Goal: Information Seeking & Learning: Learn about a topic

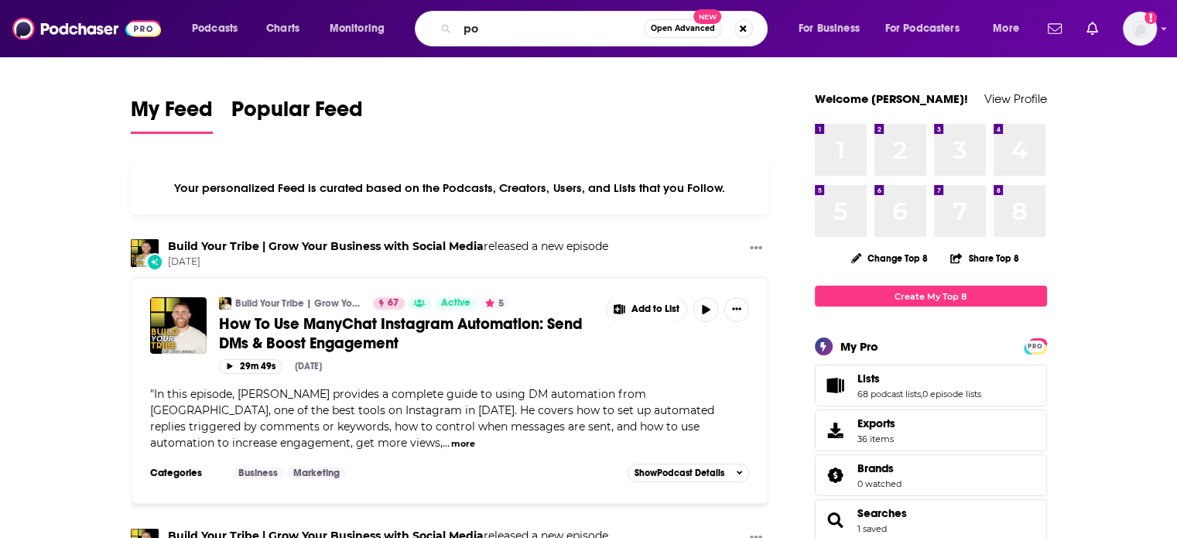
type input "p"
type input "ologies"
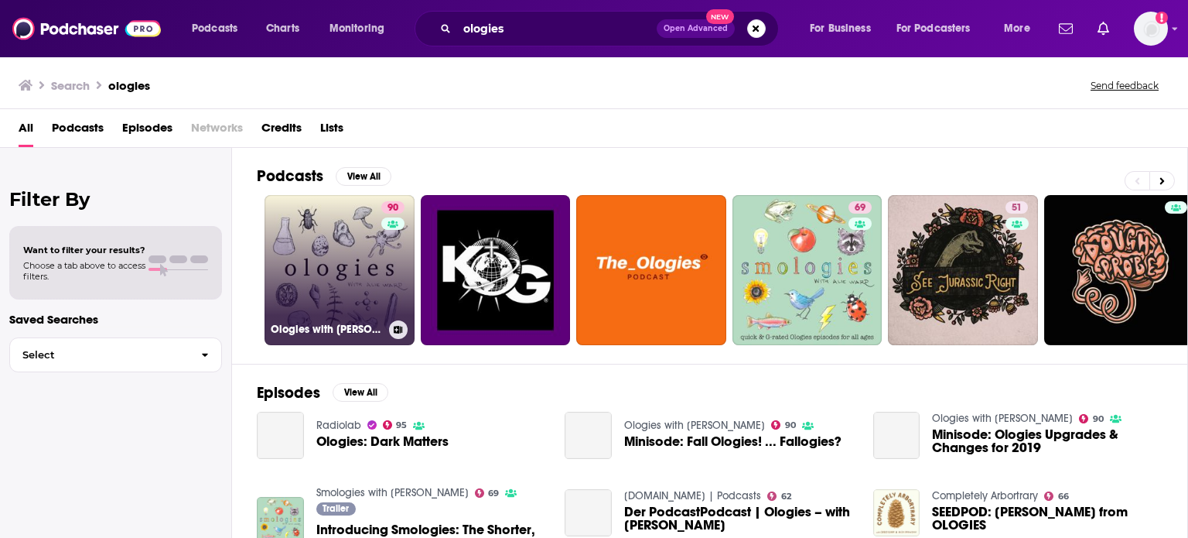
click at [347, 241] on link "90 Ologies with Alie Ward" at bounding box center [340, 270] width 150 height 150
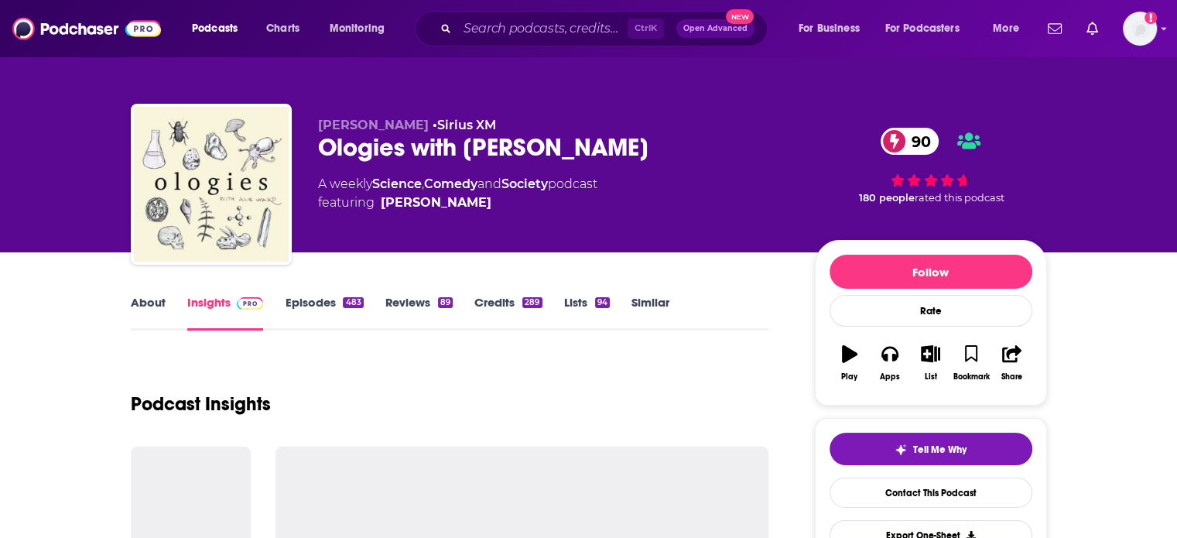
scroll to position [146, 0]
